Goal: Information Seeking & Learning: Check status

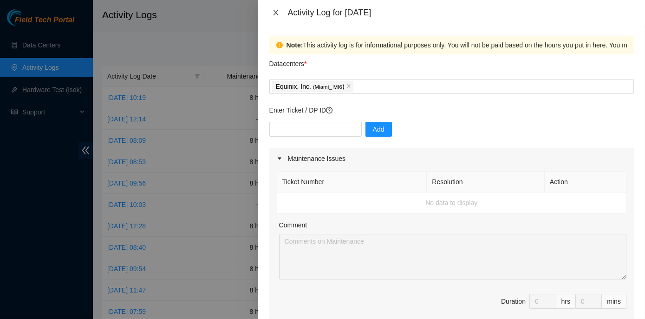
click at [273, 13] on icon "close" at bounding box center [275, 12] width 7 height 7
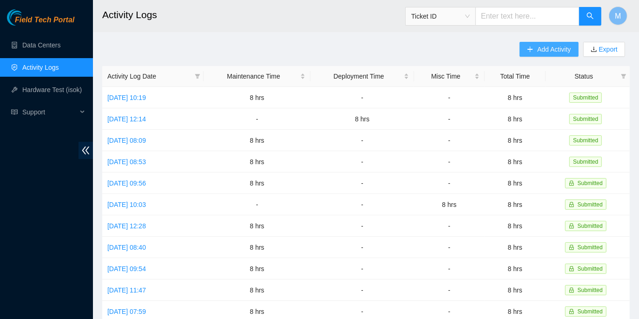
click at [529, 46] on icon "plus" at bounding box center [530, 49] width 7 height 7
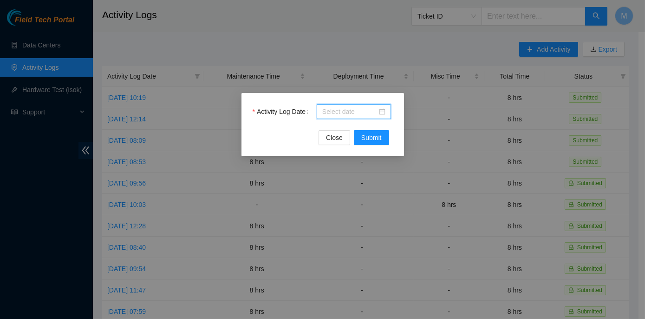
click at [356, 110] on input "Activity Log Date" at bounding box center [349, 111] width 55 height 10
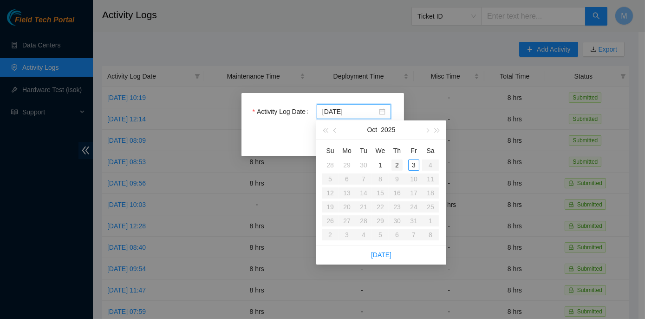
type input "[DATE]"
click at [410, 164] on div "3" at bounding box center [413, 164] width 11 height 11
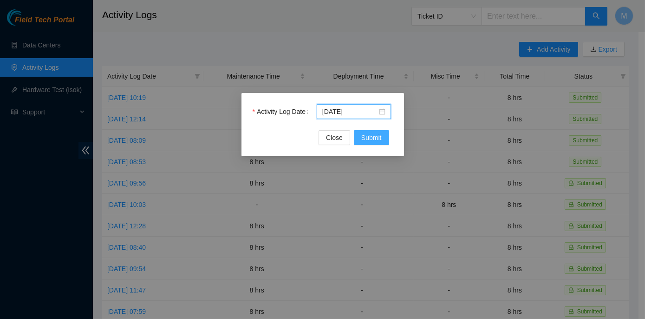
click at [380, 134] on span "Submit" at bounding box center [371, 137] width 20 height 10
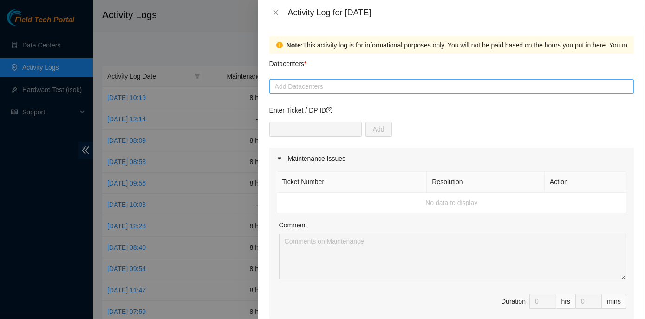
click at [294, 85] on div at bounding box center [452, 86] width 360 height 11
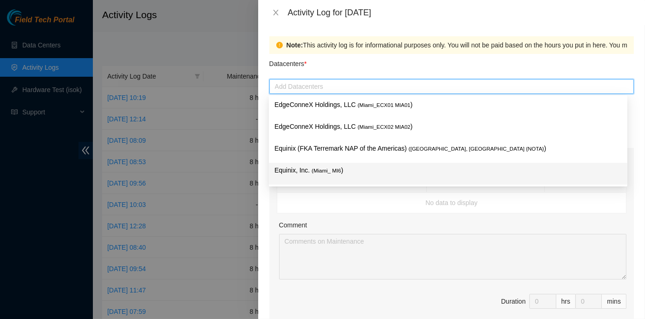
click at [316, 171] on span "( Miami_ MI6" at bounding box center [326, 171] width 29 height 6
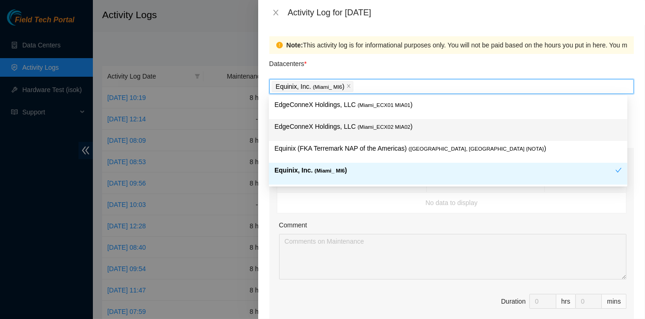
click at [342, 125] on p "EdgeConneX Holdings, LLC ( Miami_ECX02 MIA02 )" at bounding box center [448, 126] width 347 height 11
